Goal: Task Accomplishment & Management: Manage account settings

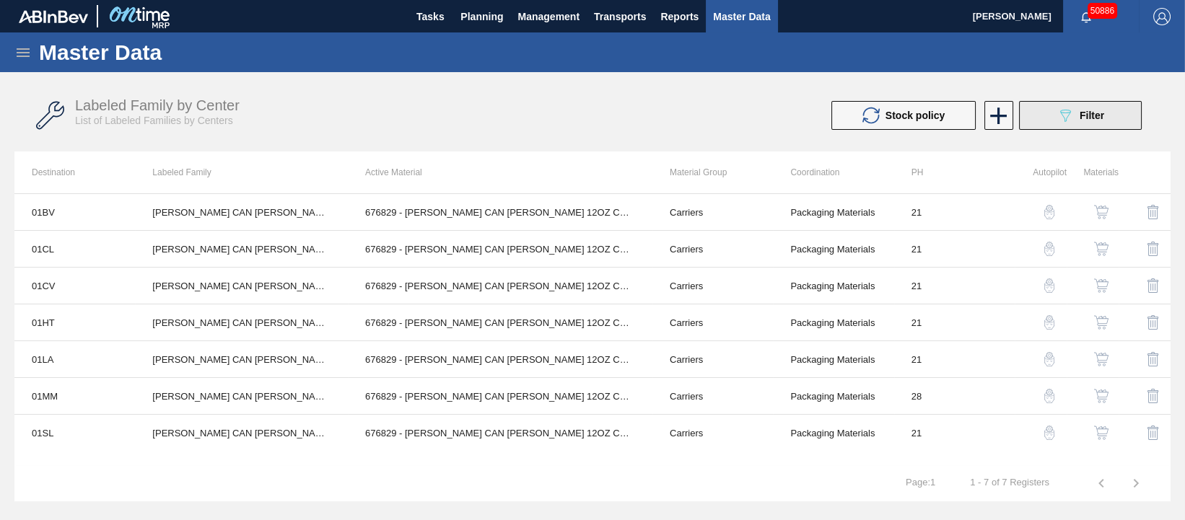
click at [1095, 115] on span "Filter" at bounding box center [1092, 116] width 25 height 12
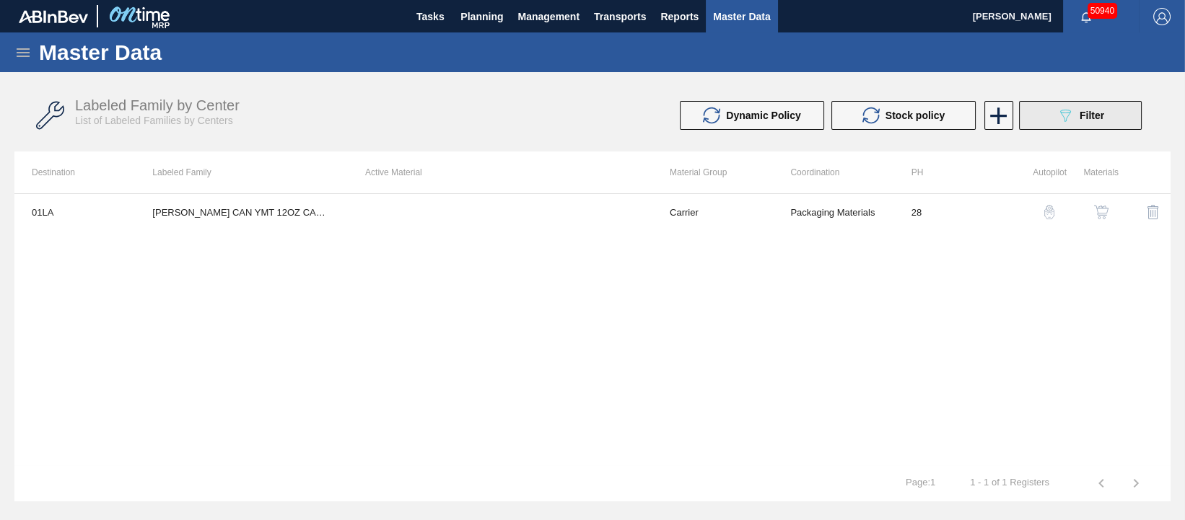
click at [1090, 122] on div "089F7B8B-B2A5-4AFE-B5C0-19BA573D28AC Filter" at bounding box center [1080, 115] width 48 height 17
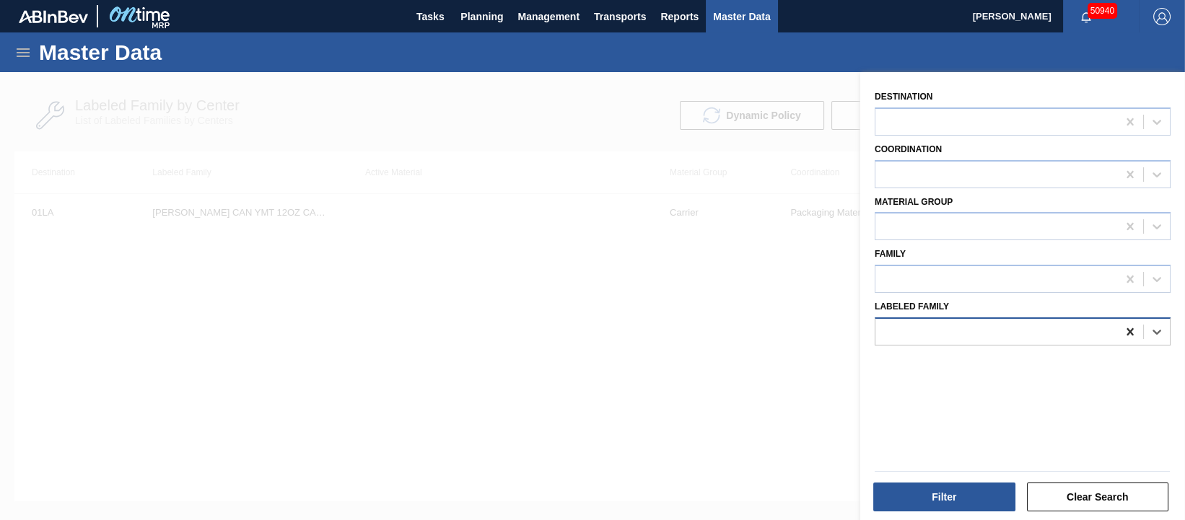
click at [1130, 331] on icon at bounding box center [1130, 332] width 14 height 14
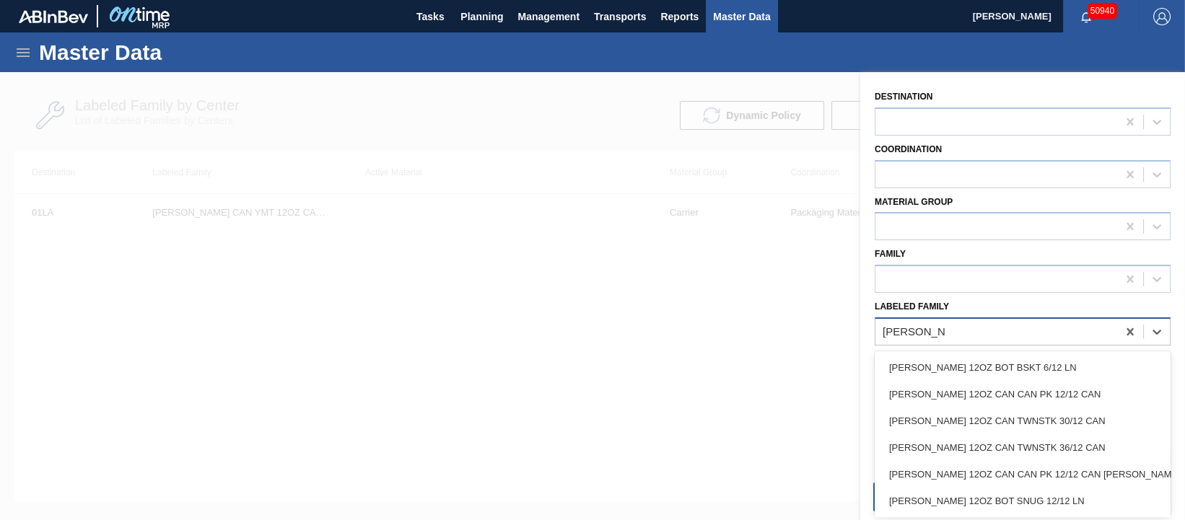
type Family "carr bud 12oz"
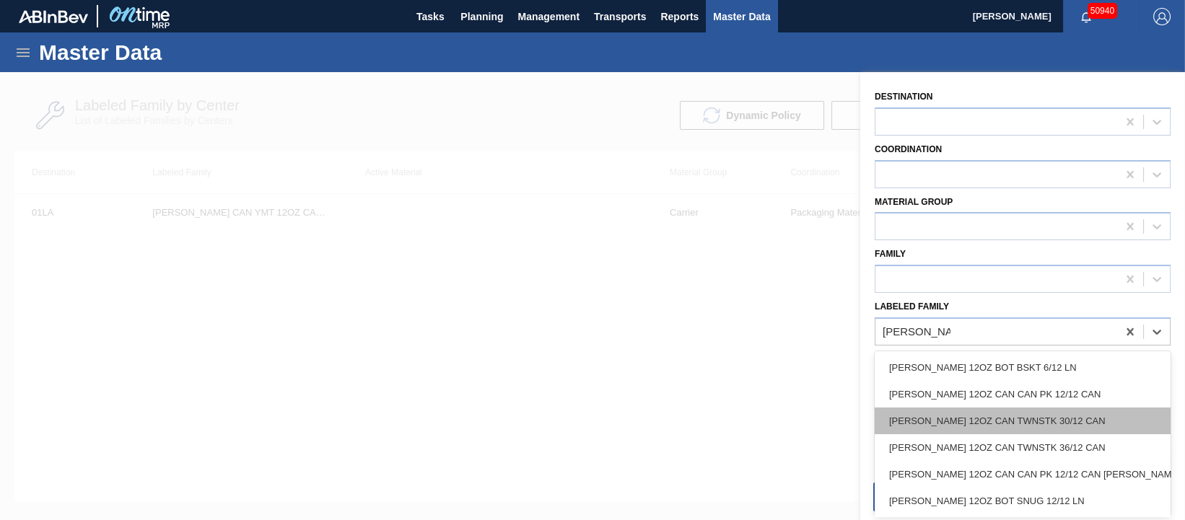
click at [1075, 408] on div "CARR BUD 12OZ CAN TWNSTK 30/12 CAN" at bounding box center [1023, 421] width 296 height 27
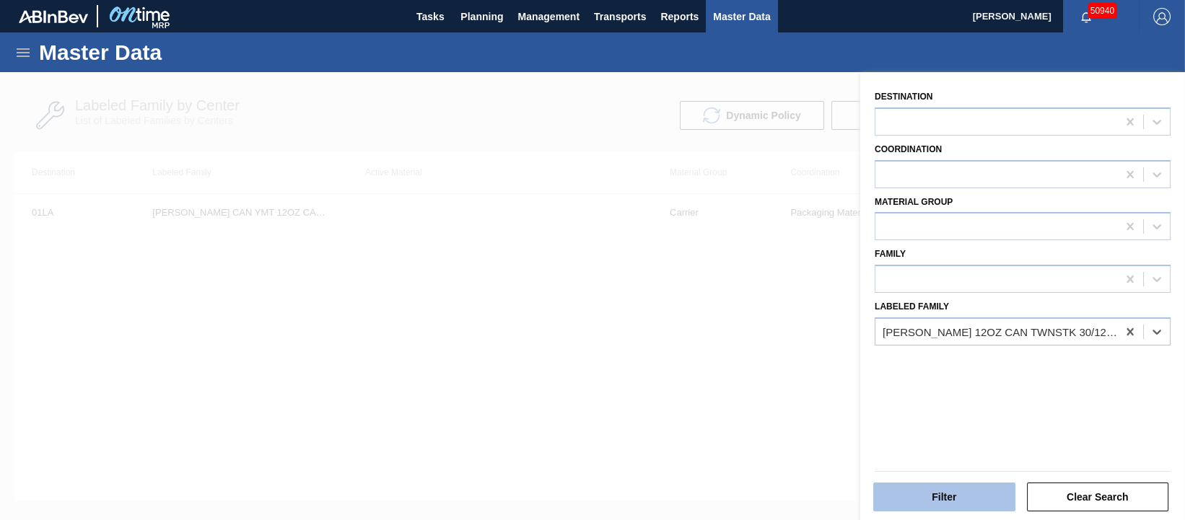
click at [960, 496] on button "Filter" at bounding box center [944, 497] width 142 height 29
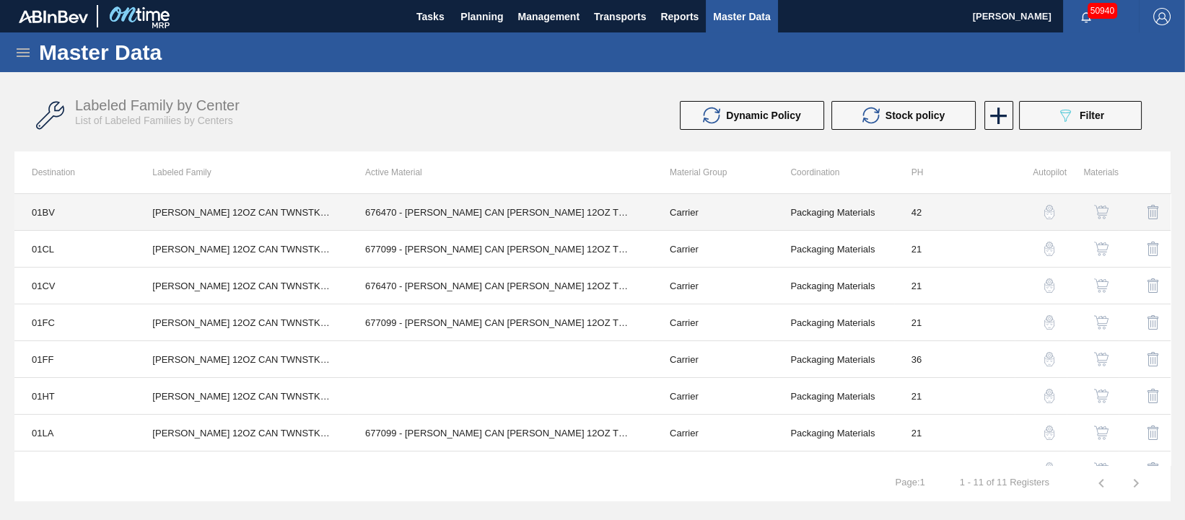
click at [539, 212] on td "676470 - CARR CAN BUD 12OZ TWNSTK 30/12 CAN 0922" at bounding box center [500, 212] width 305 height 37
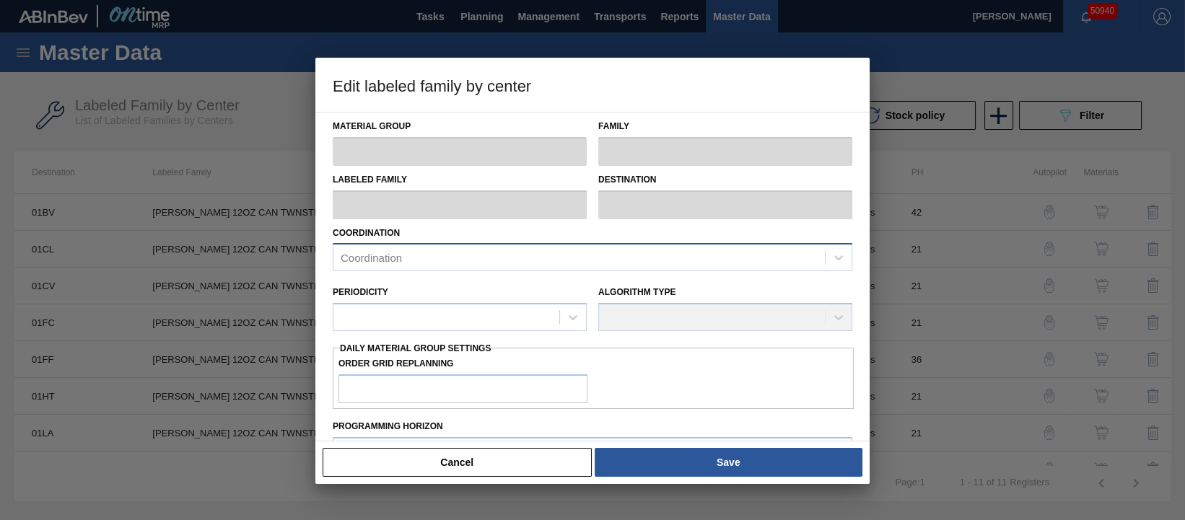
type input "Carrier"
type input "Can Carriers"
type input "CARR BUD 12OZ CAN TWNSTK 30/12 CAN"
type input "01BV - Baldwinsville Brewery"
type input "42"
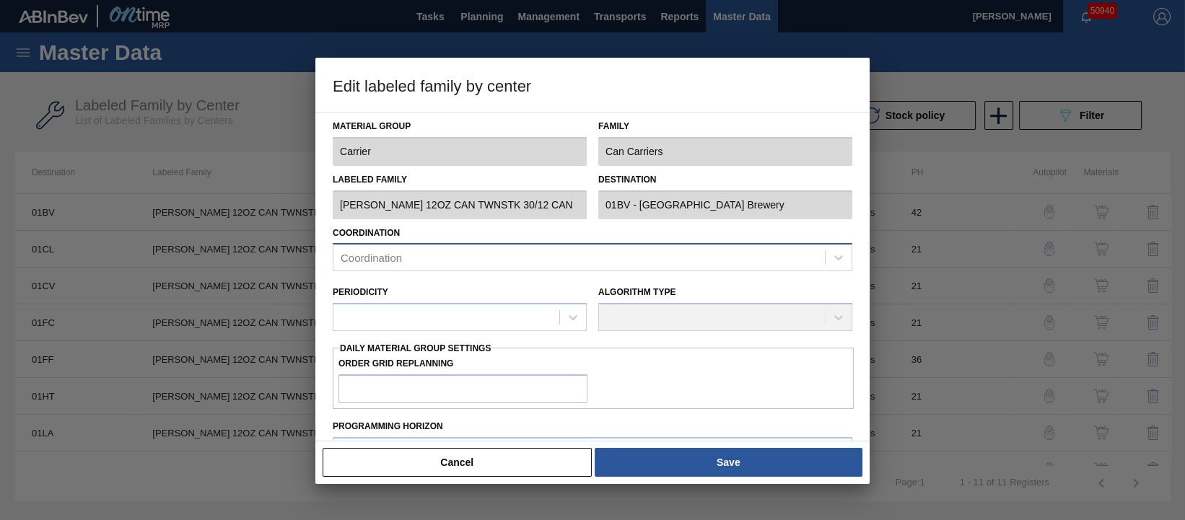
type input "3,200"
type input "391,375"
type input "2"
type input "10,964"
checkbox input "true"
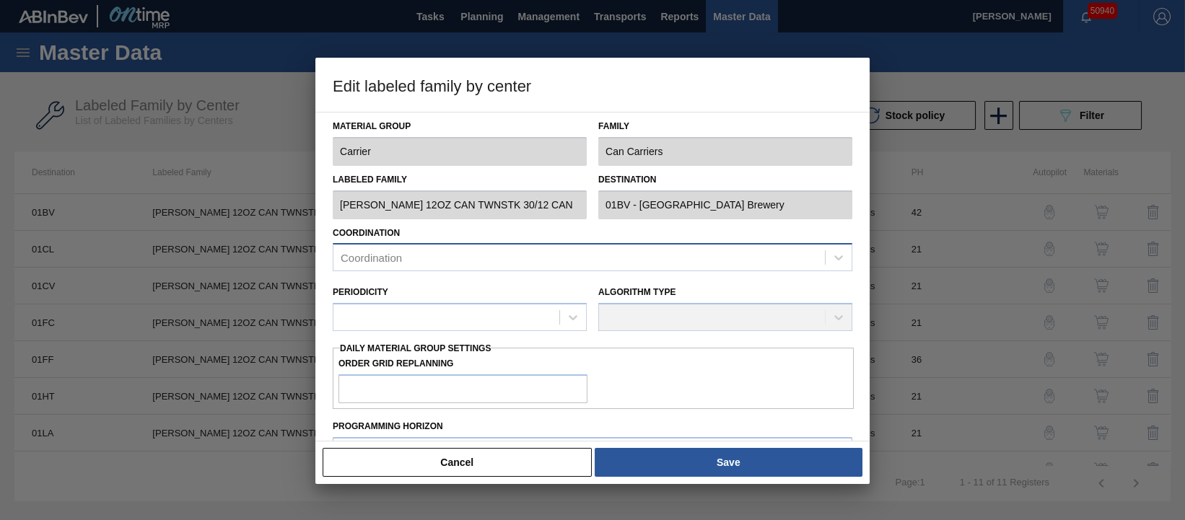
checkbox input "true"
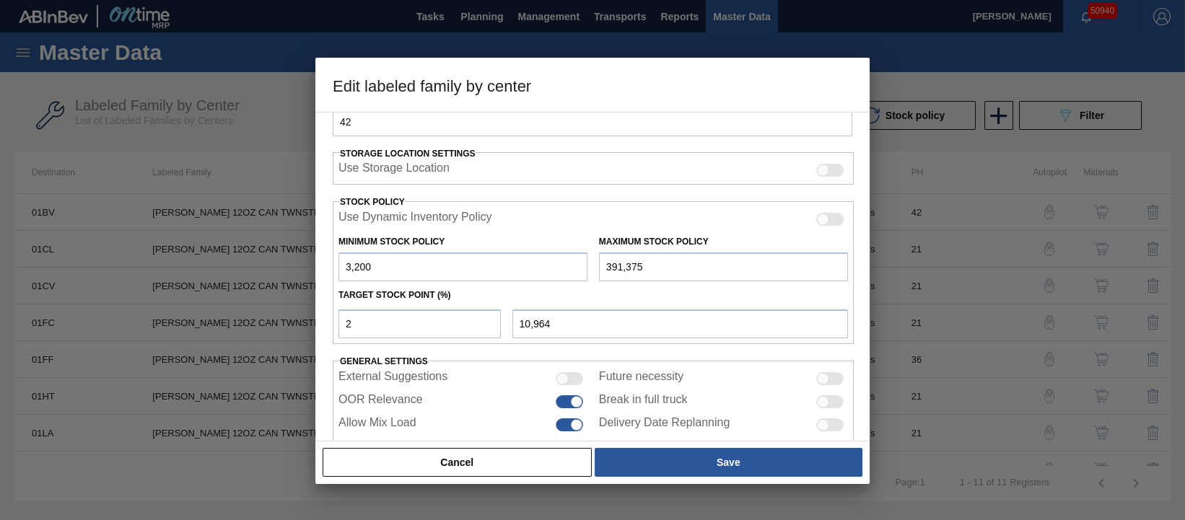
scroll to position [331, 0]
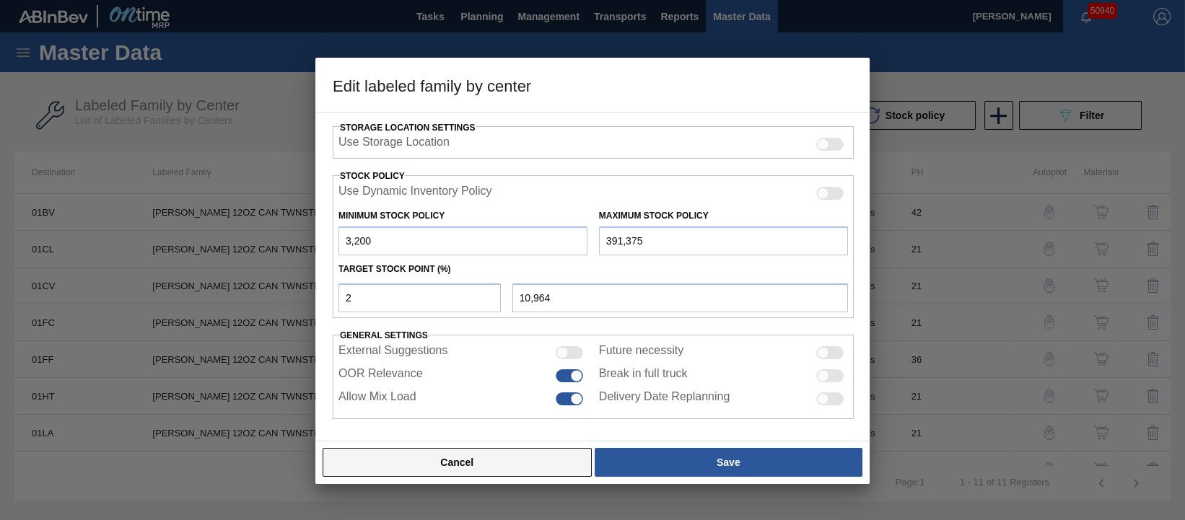
click at [536, 460] on button "Cancel" at bounding box center [457, 462] width 269 height 29
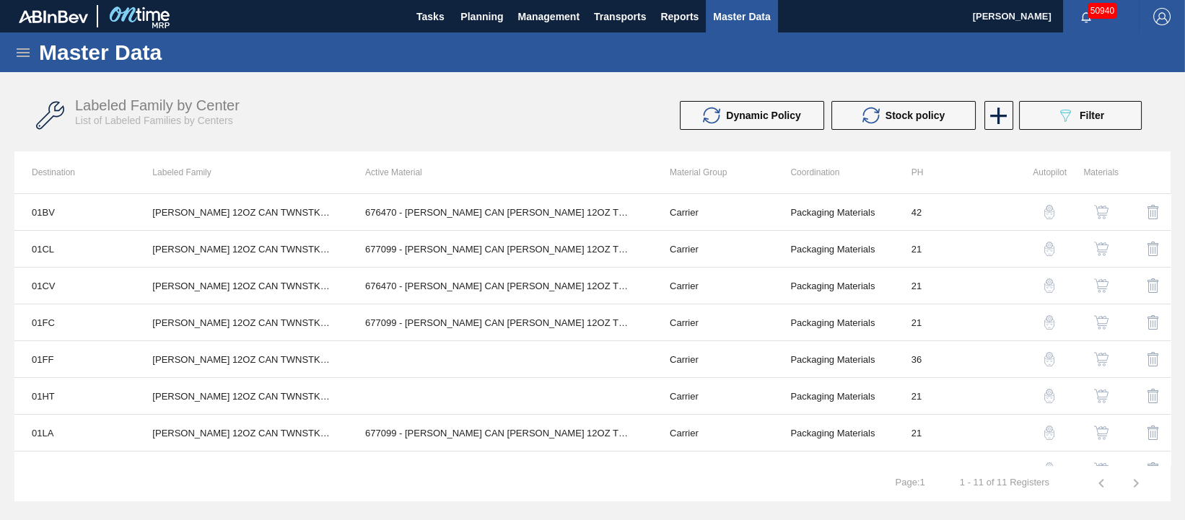
click at [1103, 208] on img "button" at bounding box center [1101, 212] width 14 height 14
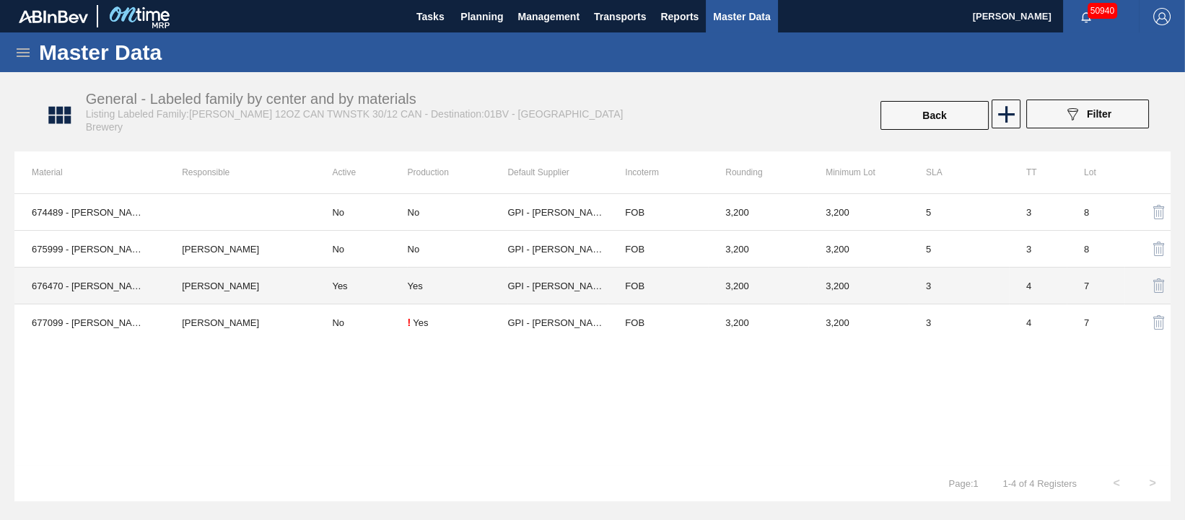
click at [378, 286] on td "Yes" at bounding box center [361, 286] width 92 height 37
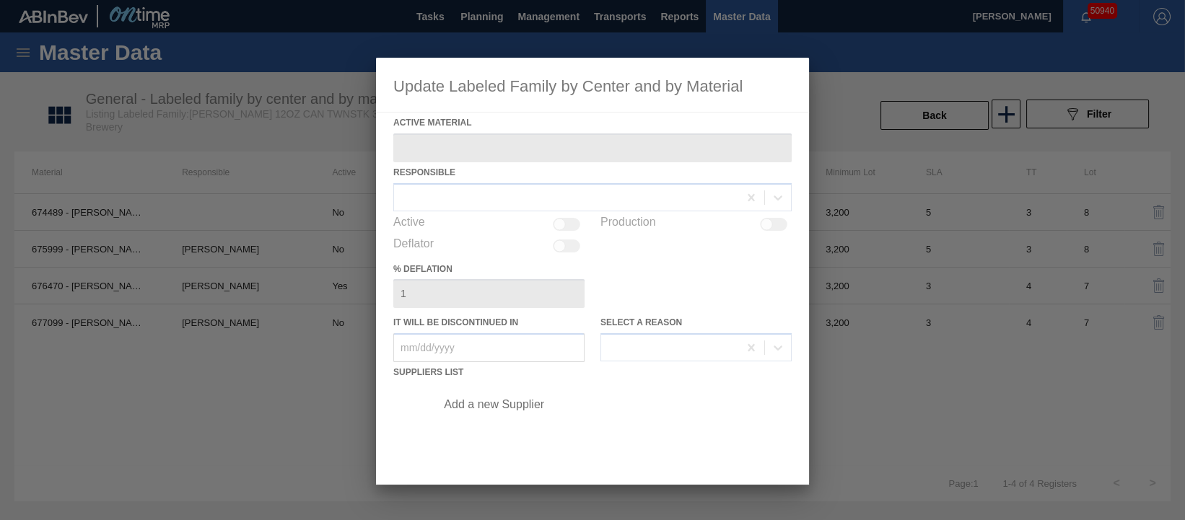
type Material "676470 - CARR CAN BUD 12OZ TWNSTK 30/12 CAN 0922"
checkbox input "true"
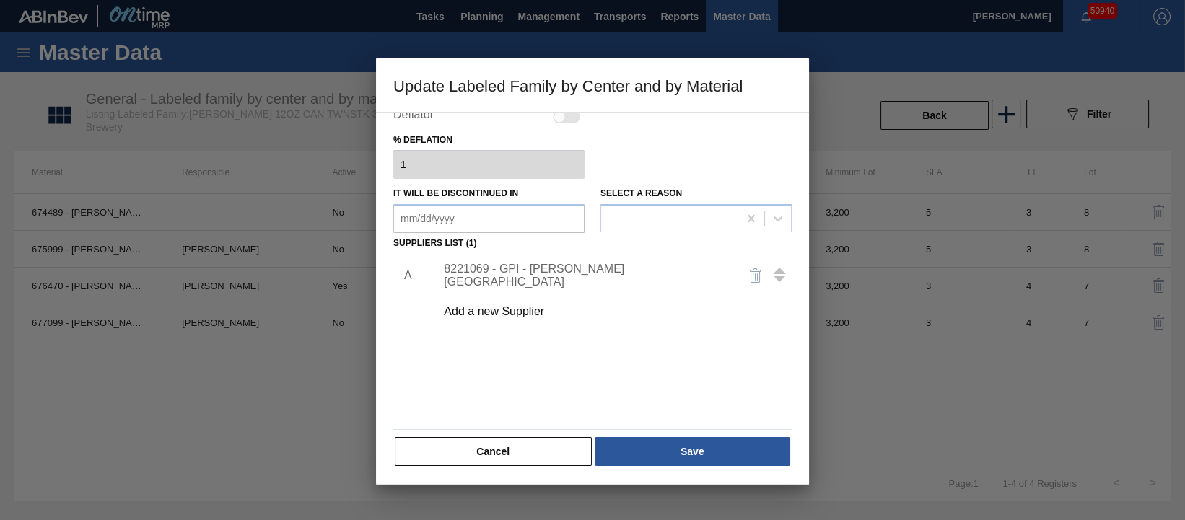
scroll to position [39, 0]
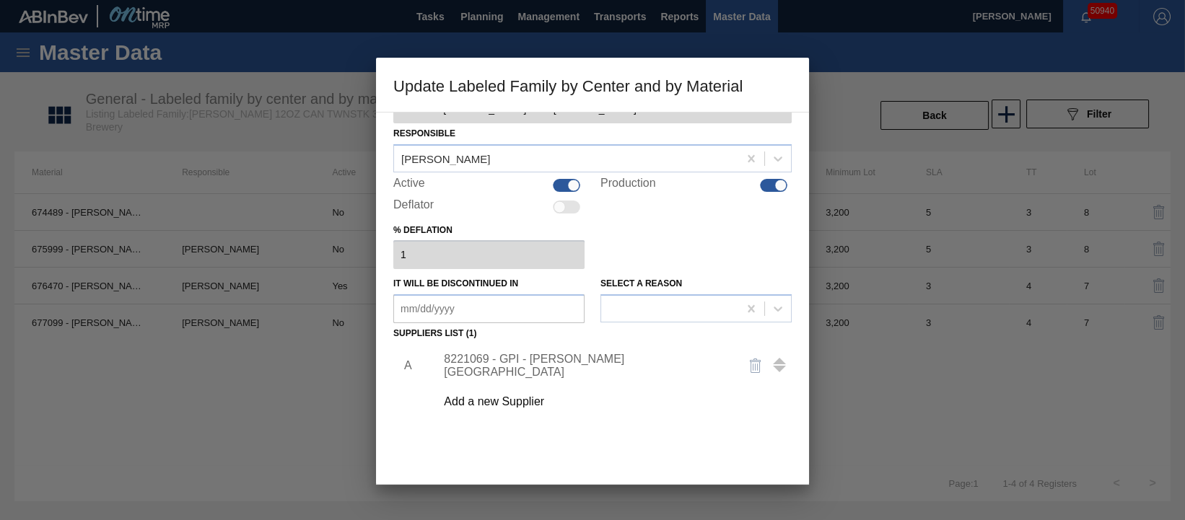
click at [560, 184] on div at bounding box center [566, 185] width 27 height 13
click at [569, 183] on div at bounding box center [566, 185] width 27 height 13
checkbox input "true"
click at [769, 185] on div at bounding box center [773, 185] width 27 height 13
checkbox input "false"
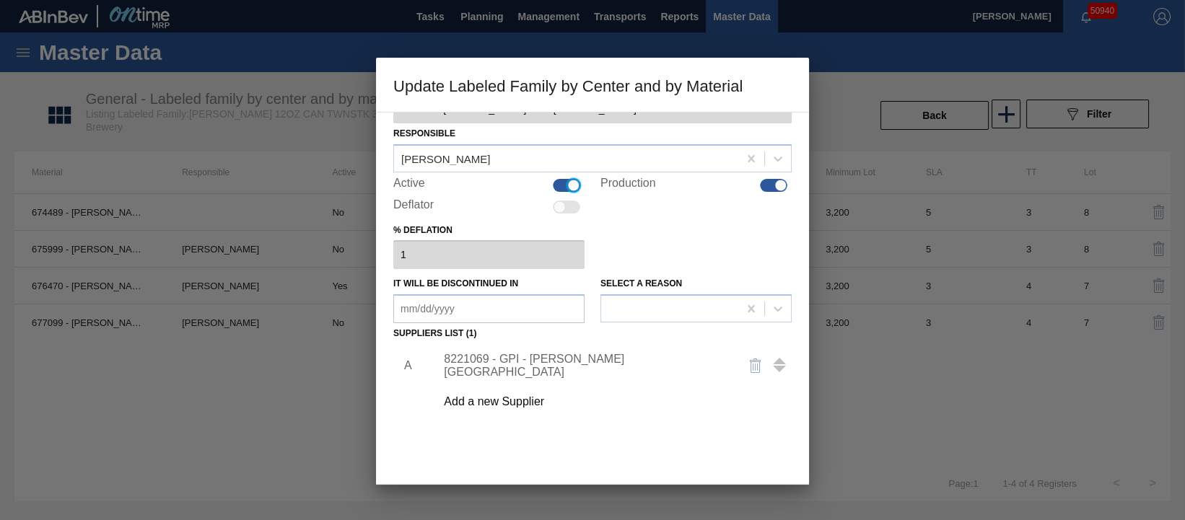
checkbox input "false"
click at [574, 186] on div at bounding box center [566, 185] width 27 height 13
checkbox input "true"
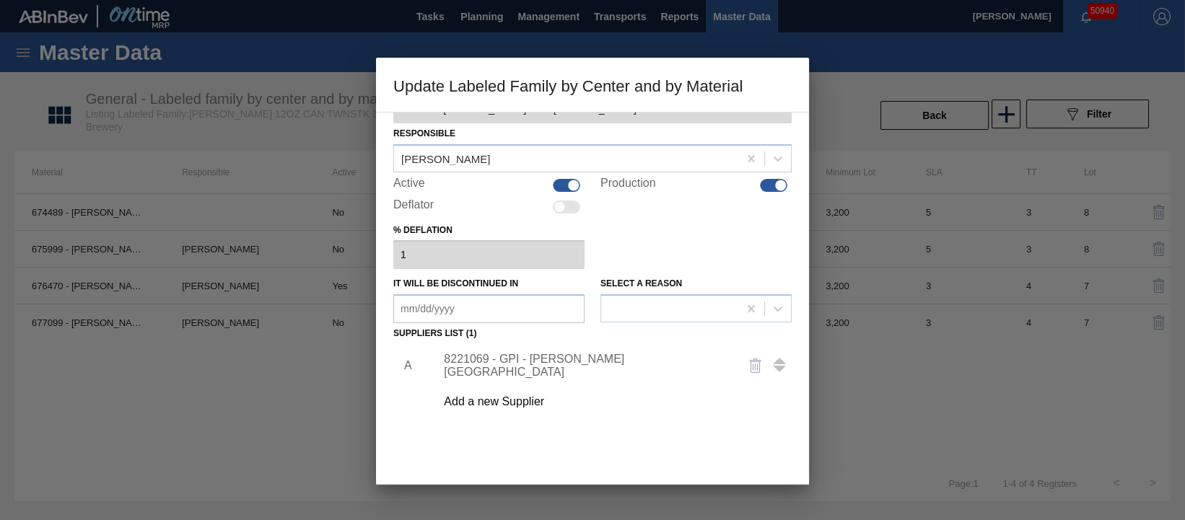
click at [559, 183] on div at bounding box center [566, 185] width 27 height 13
checkbox input "false"
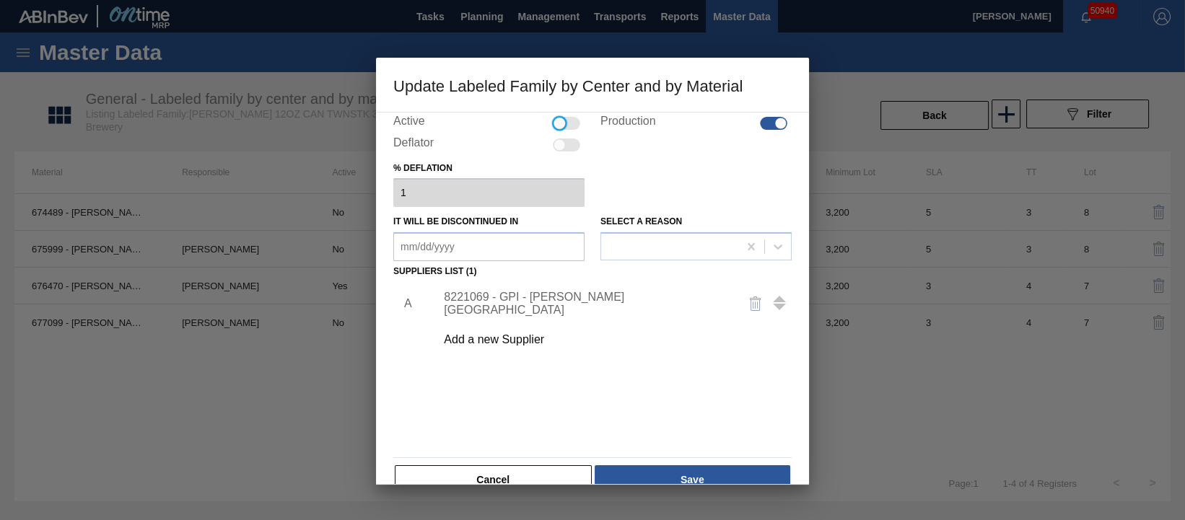
scroll to position [129, 0]
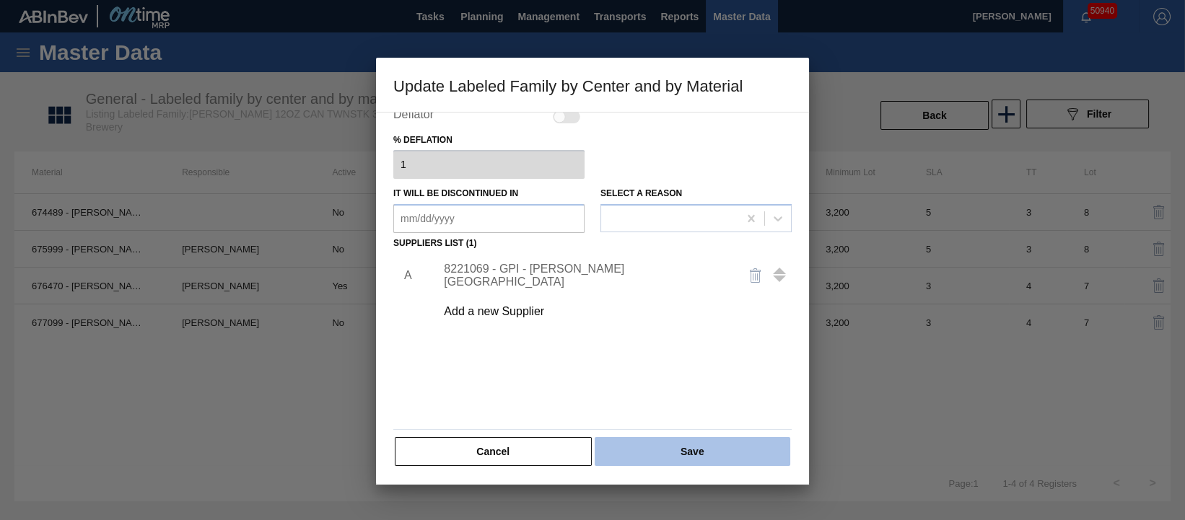
click at [671, 460] on button "Save" at bounding box center [693, 451] width 196 height 29
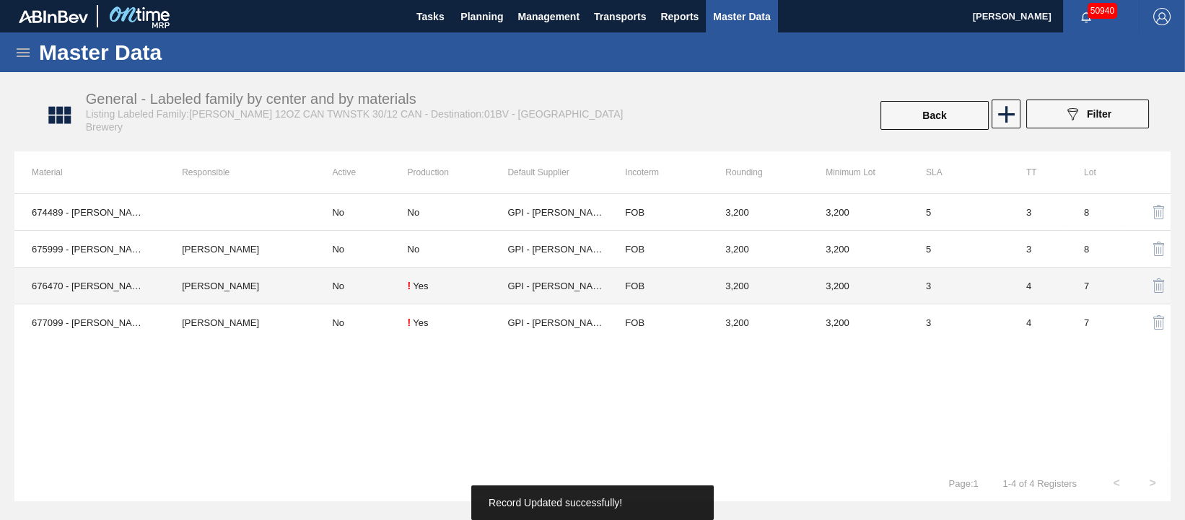
click at [426, 287] on div "Yes" at bounding box center [420, 286] width 15 height 11
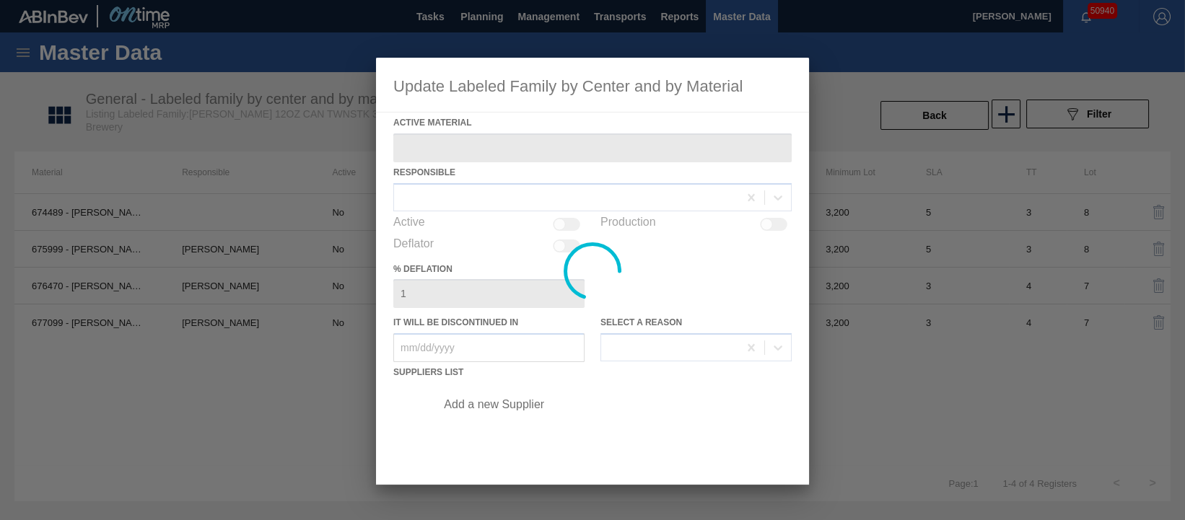
type Material "676470 - CARR CAN BUD 12OZ TWNSTK 30/12 CAN 0922"
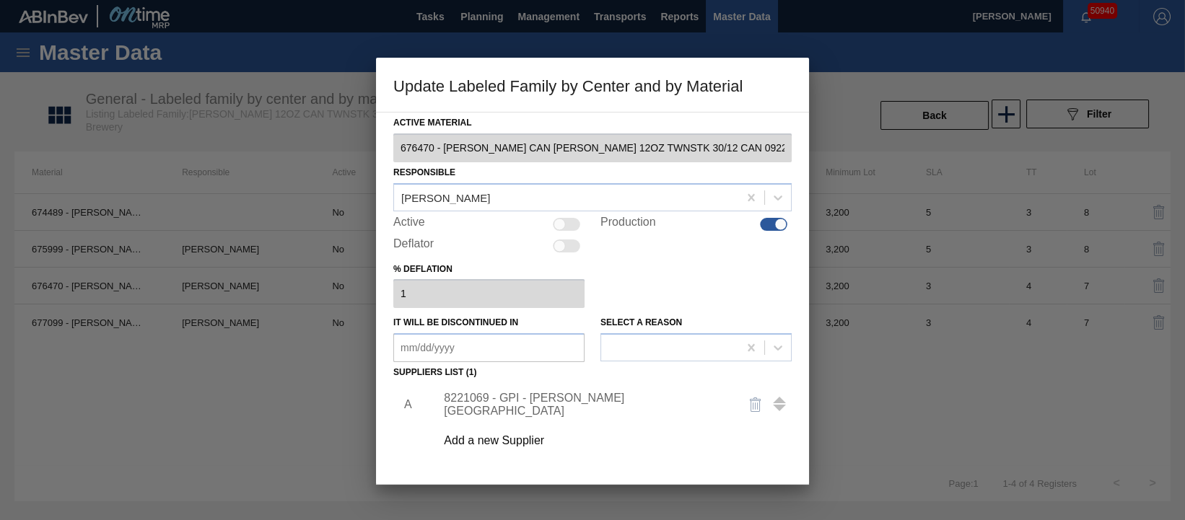
click at [760, 225] on div at bounding box center [773, 224] width 27 height 13
checkbox input "false"
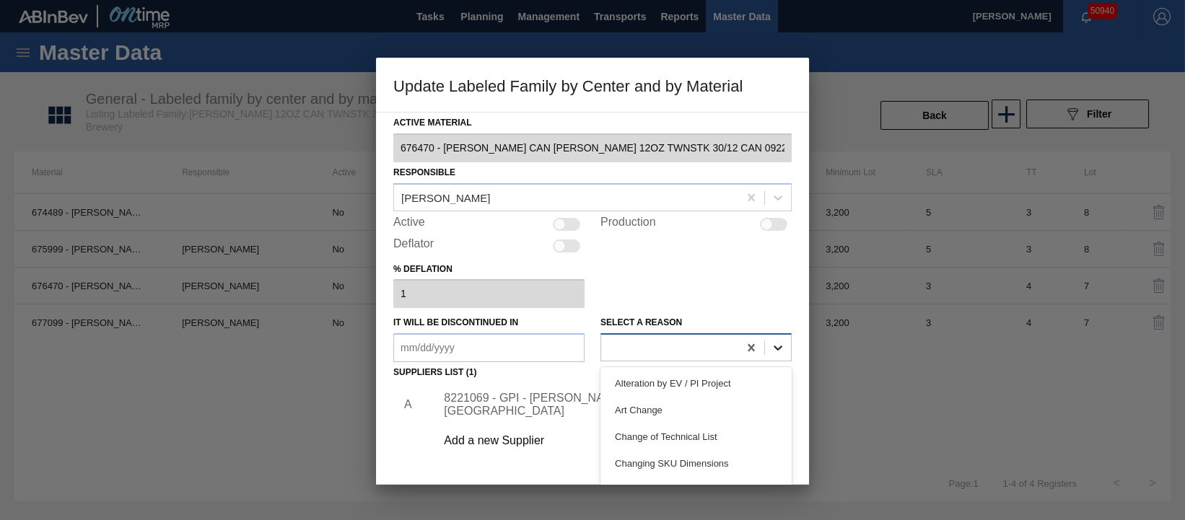
click at [776, 346] on icon at bounding box center [778, 348] width 14 height 14
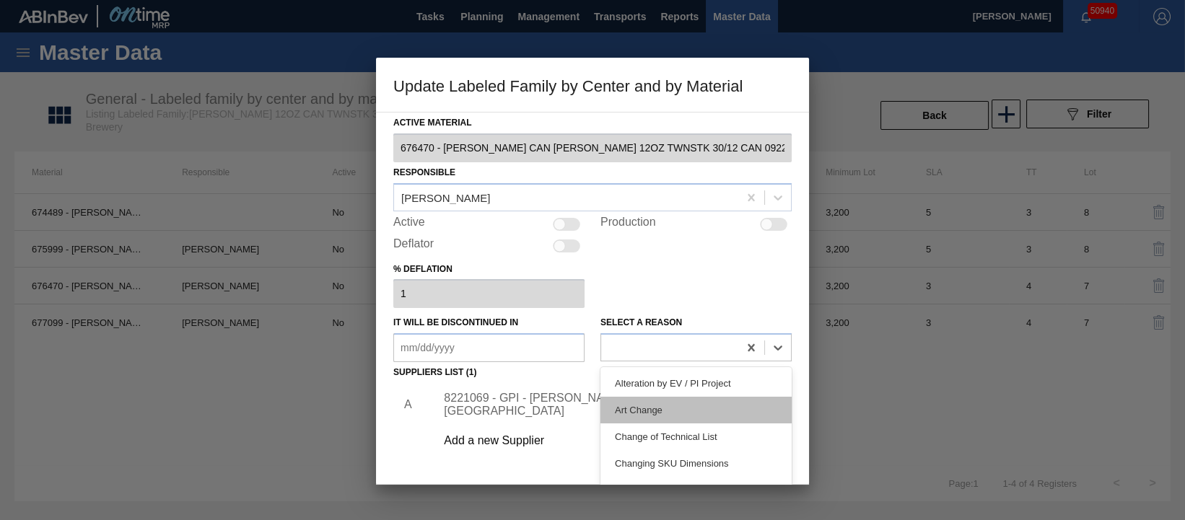
click at [699, 415] on div "Art Change" at bounding box center [695, 410] width 191 height 27
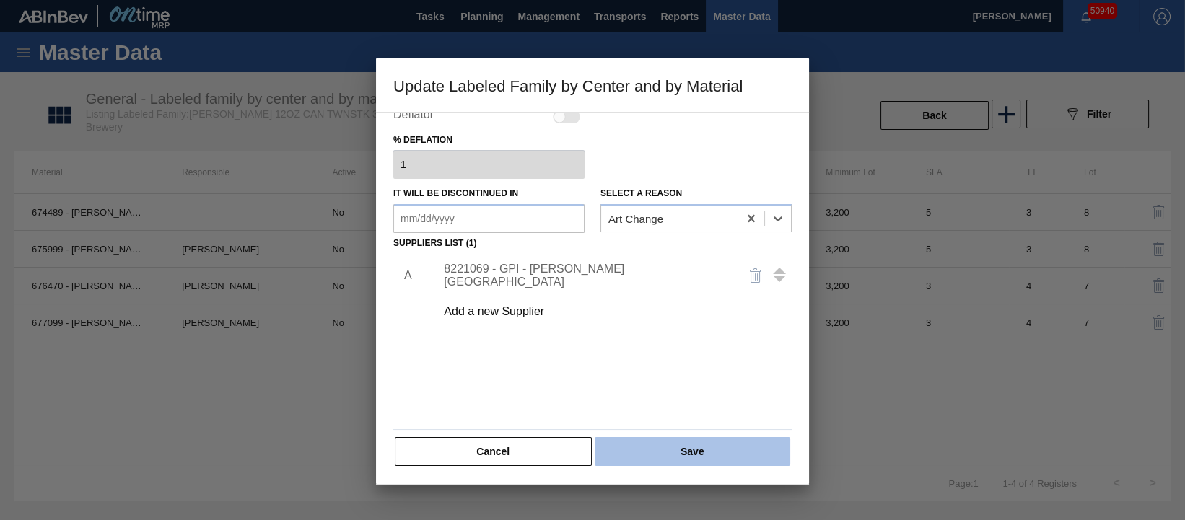
click at [685, 447] on button "Save" at bounding box center [693, 451] width 196 height 29
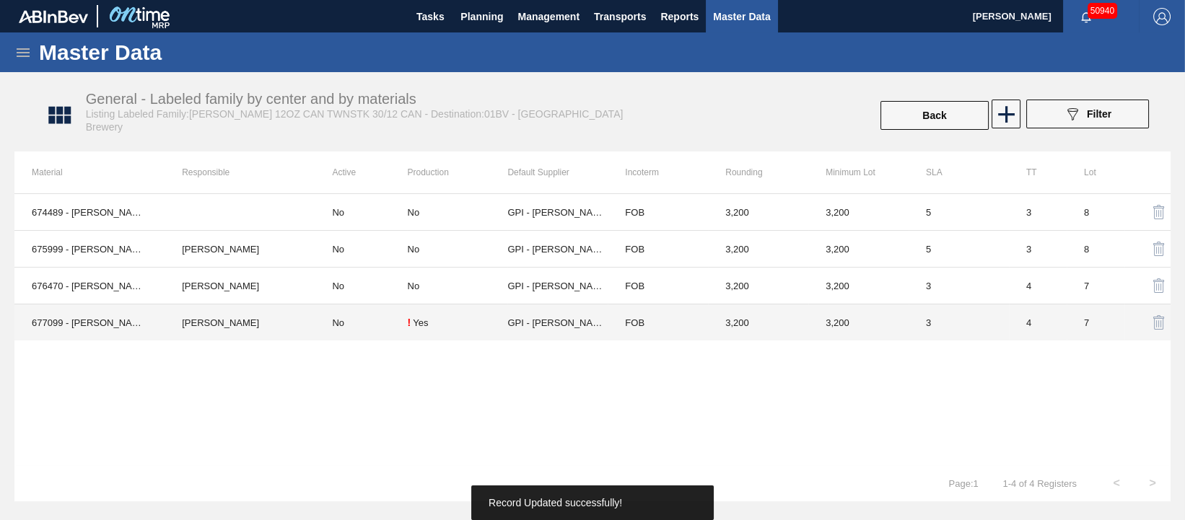
click at [421, 324] on div "Yes" at bounding box center [420, 323] width 15 height 11
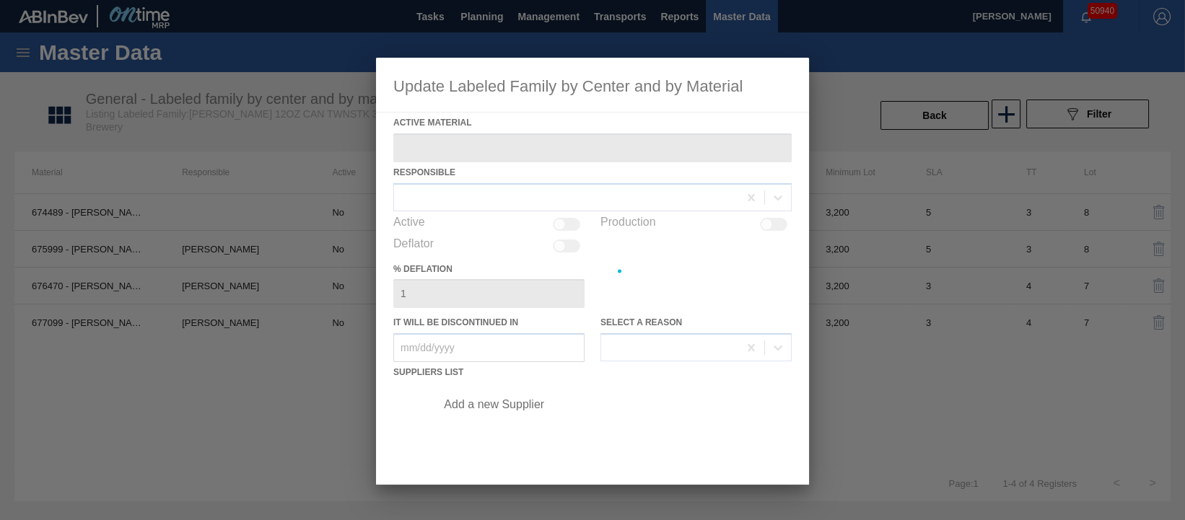
type Material "677099 - CARR CAN BUD 12OZ TWNSTK 30/12 CAN 0724"
checkbox input "true"
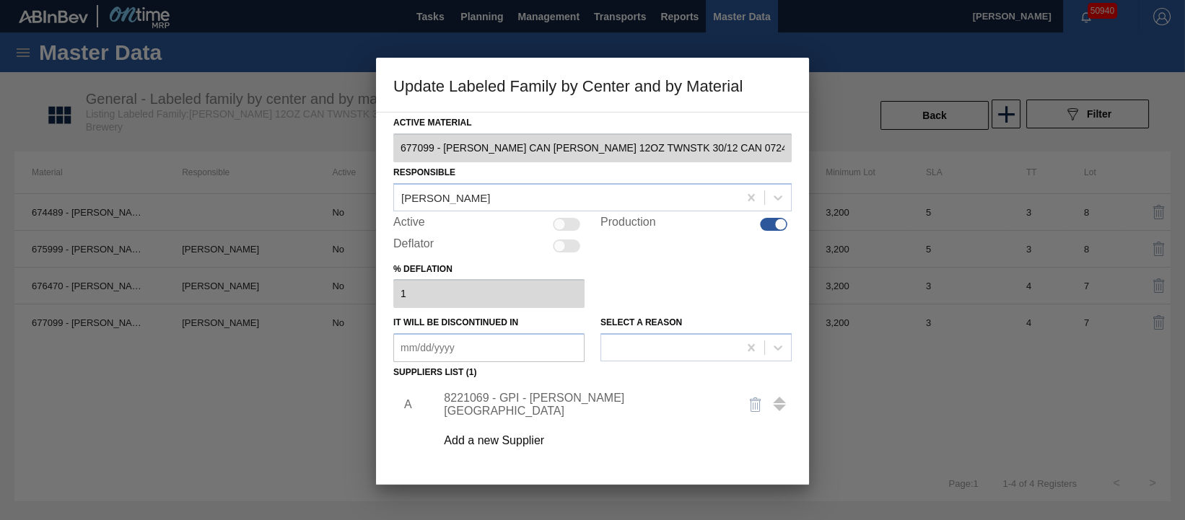
click at [567, 222] on div at bounding box center [566, 224] width 27 height 13
checkbox input "true"
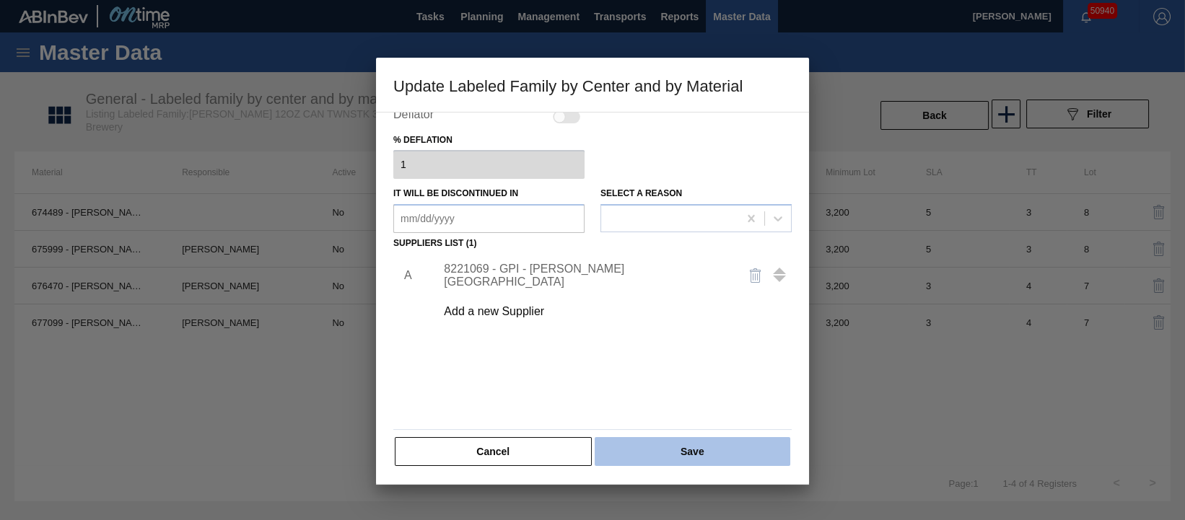
click at [673, 452] on button "Save" at bounding box center [693, 451] width 196 height 29
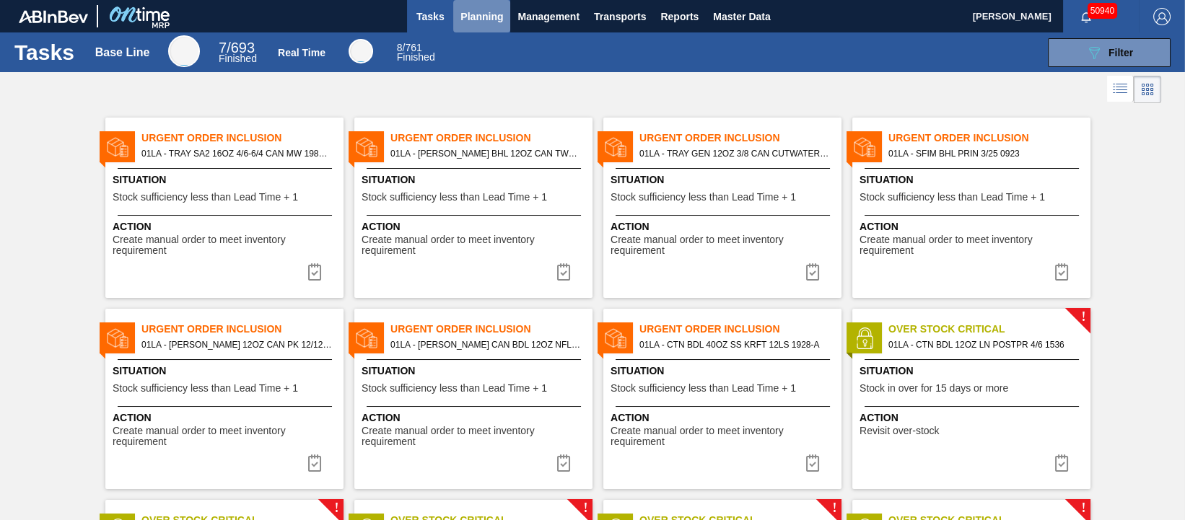
click at [494, 11] on span "Planning" at bounding box center [481, 16] width 43 height 17
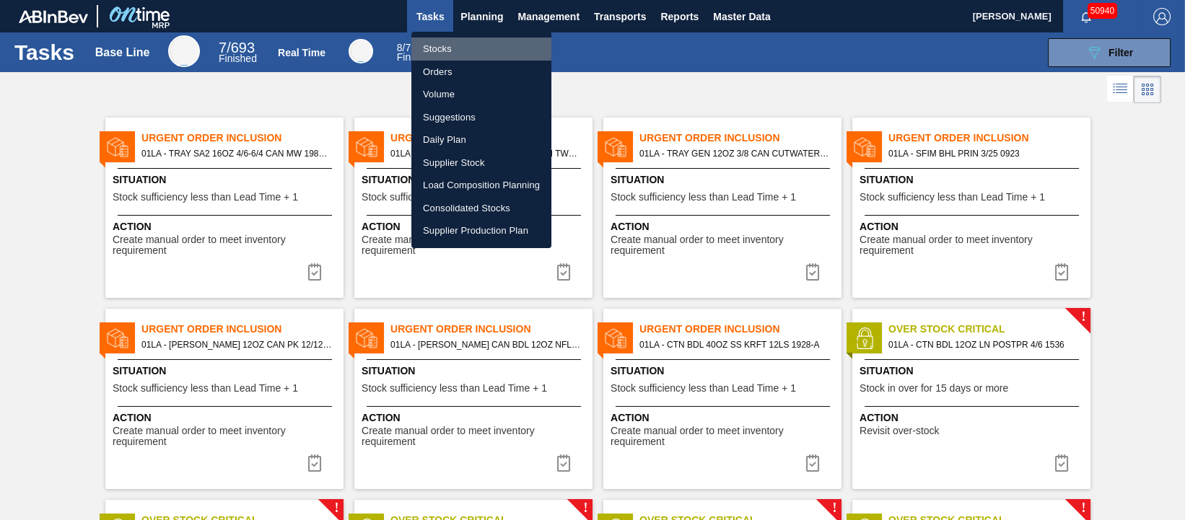
click at [444, 50] on li "Stocks" at bounding box center [481, 49] width 140 height 23
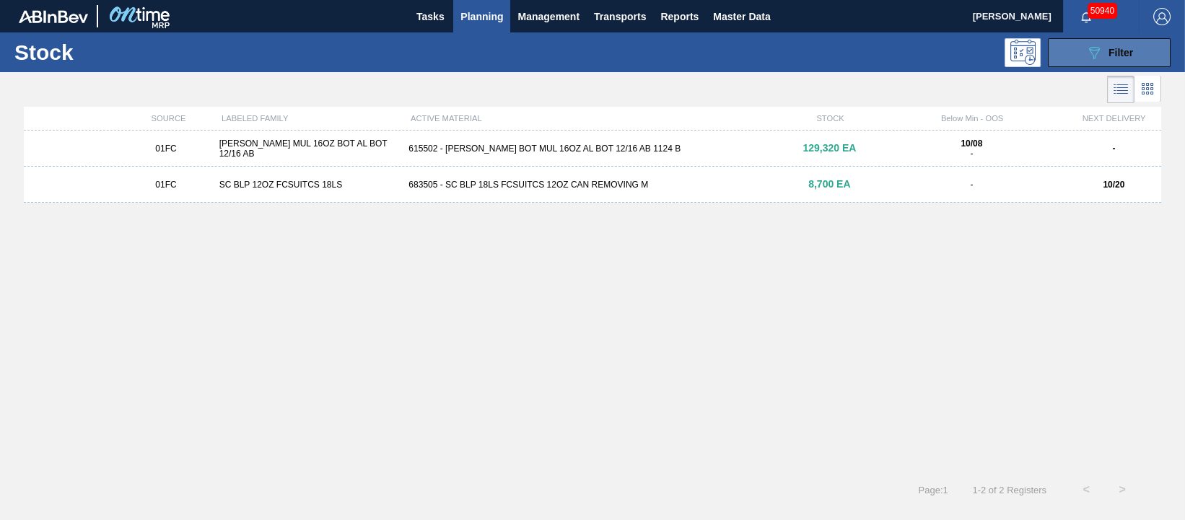
click at [1111, 55] on span "Filter" at bounding box center [1120, 53] width 25 height 12
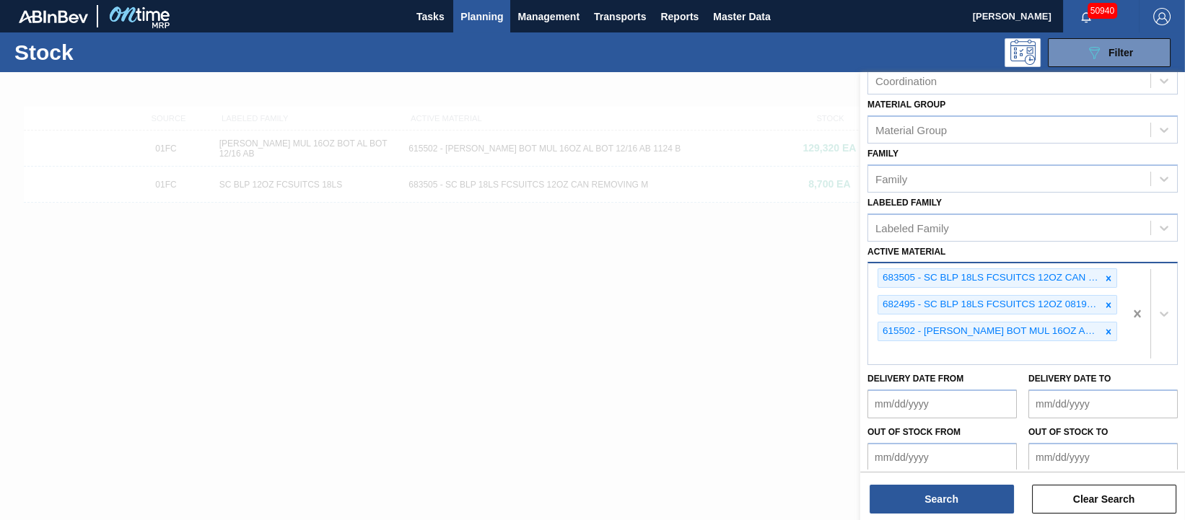
scroll to position [165, 0]
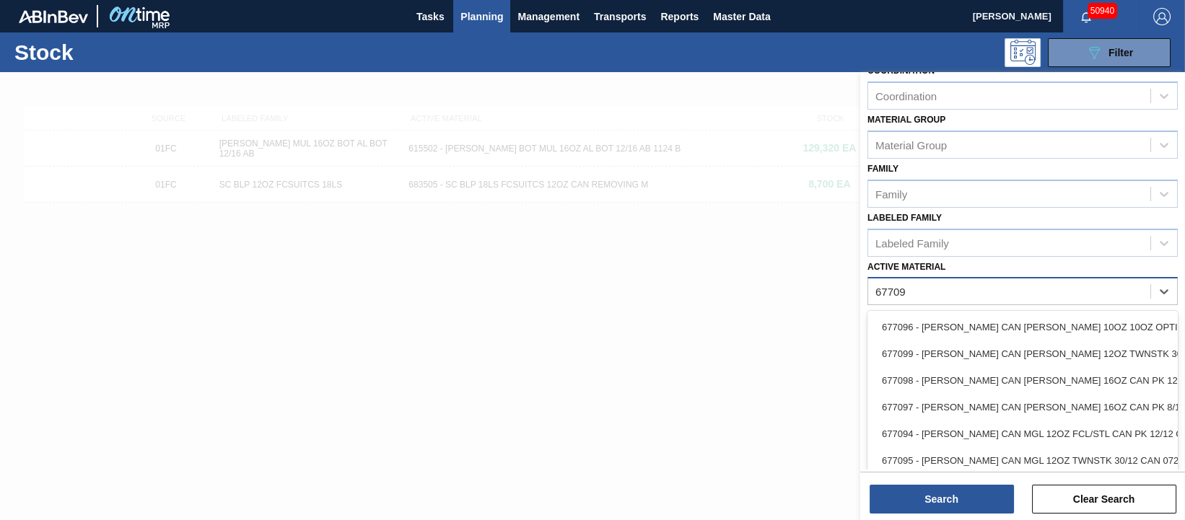
type Material "677099"
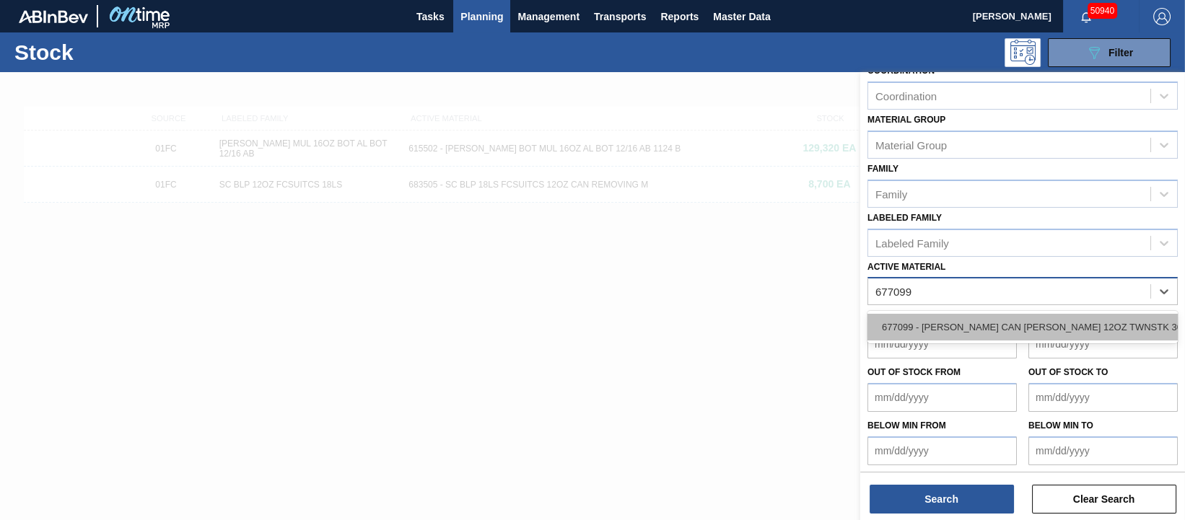
click at [1075, 323] on div "677099 - CARR CAN BUD 12OZ TWNSTK 30/12 CAN 0724" at bounding box center [1022, 327] width 310 height 27
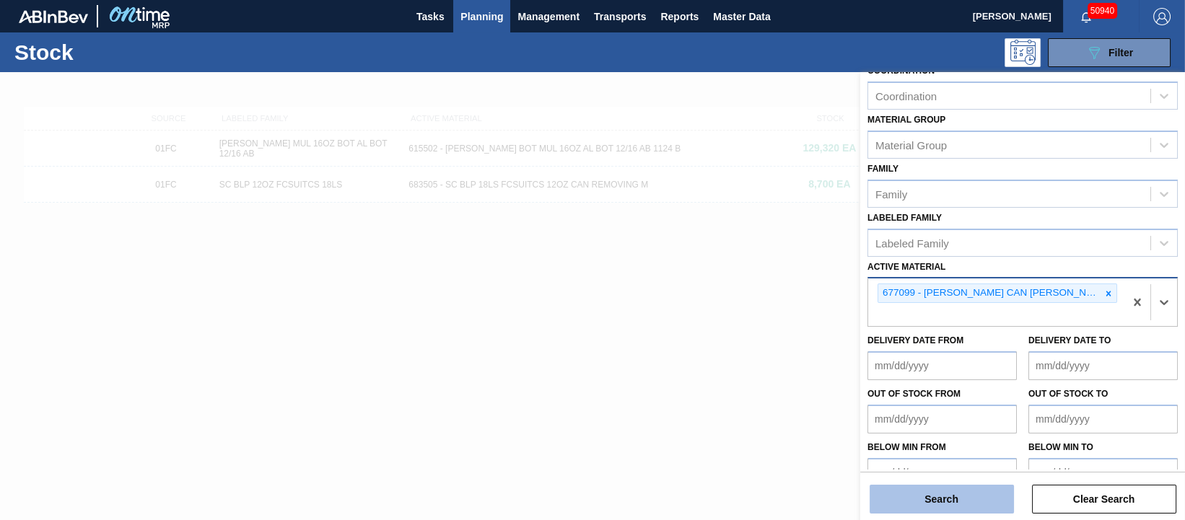
click at [940, 501] on button "Search" at bounding box center [942, 499] width 144 height 29
